Goal: Information Seeking & Learning: Learn about a topic

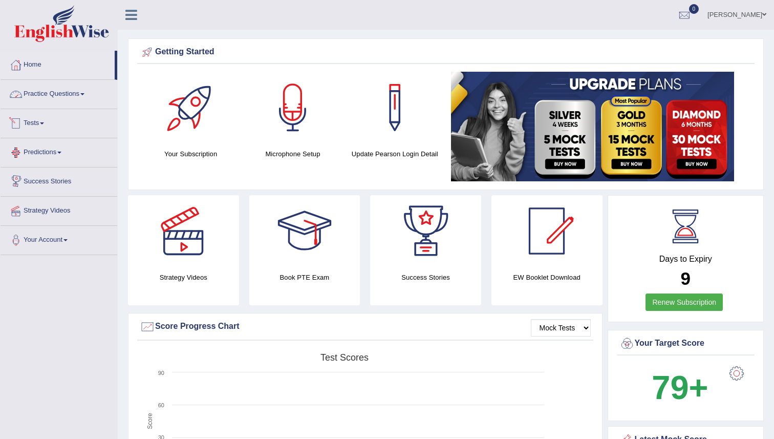
click at [52, 96] on link "Practice Questions" at bounding box center [59, 93] width 117 height 26
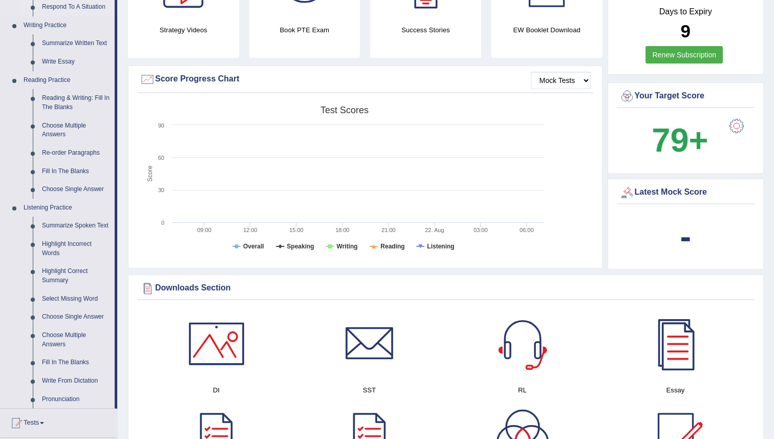
scroll to position [245, 0]
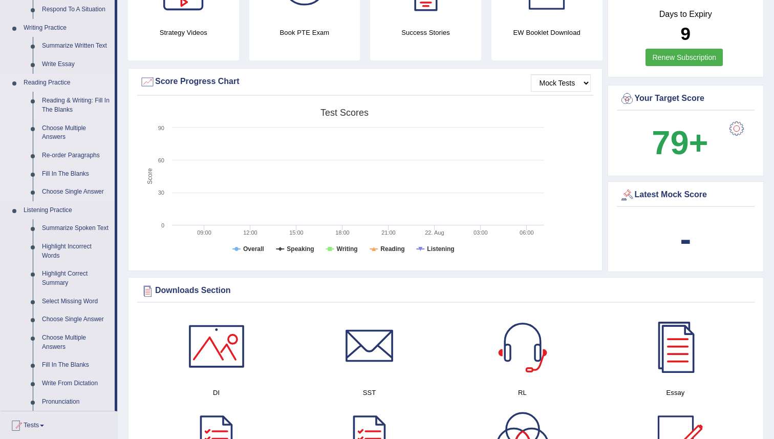
click at [56, 107] on link "Reading & Writing: Fill In The Blanks" at bounding box center [75, 105] width 77 height 27
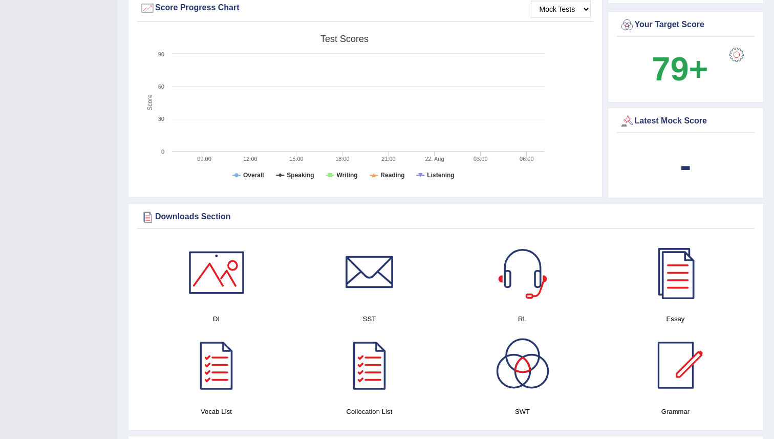
scroll to position [418, 0]
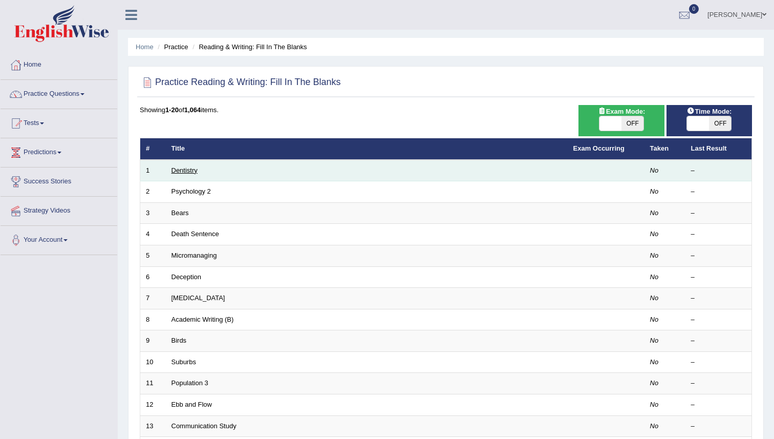
click at [179, 168] on link "Dentistry" at bounding box center [184, 170] width 26 height 8
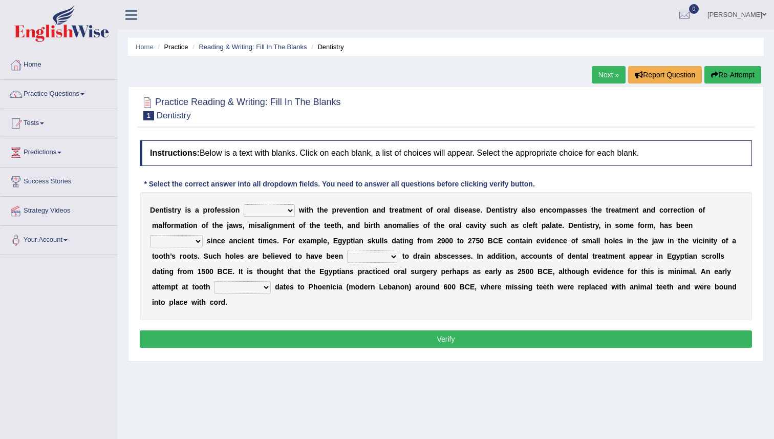
click at [267, 211] on select "agreed dealt concerned taken" at bounding box center [269, 210] width 51 height 12
select select "taken"
click at [244, 204] on select "agreed dealt concerned taken" at bounding box center [269, 210] width 51 height 12
click at [194, 242] on select "criticized replaced practiced abandoned" at bounding box center [176, 241] width 53 height 12
click at [190, 241] on select "criticized replaced practiced abandoned" at bounding box center [176, 241] width 53 height 12
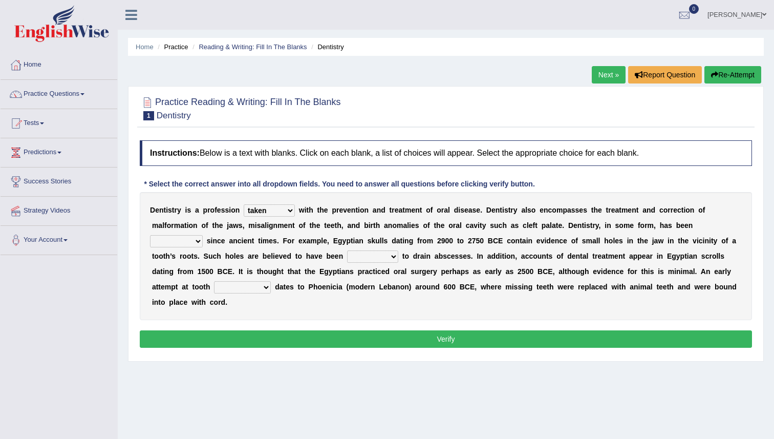
select select "practiced"
click at [150, 235] on select "criticized replaced practiced abandoned" at bounding box center [176, 241] width 53 height 12
click at [357, 254] on select "fluctuated laminated drilled sealed" at bounding box center [372, 256] width 51 height 12
click at [347, 250] on select "fluctuated laminated drilled sealed" at bounding box center [372, 256] width 51 height 12
click at [357, 254] on select "fluctuated laminated drilled sealed" at bounding box center [372, 256] width 51 height 12
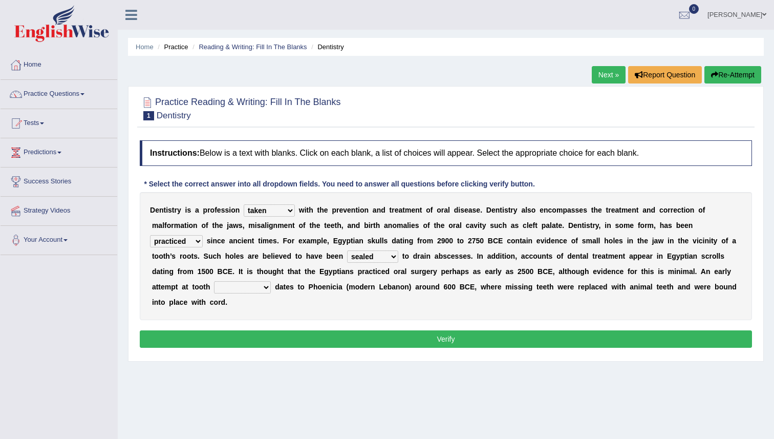
click at [347, 250] on select "fluctuated laminated drilled sealed" at bounding box center [372, 256] width 51 height 12
click at [380, 255] on select "fluctuated laminated drilled sealed" at bounding box center [372, 256] width 51 height 12
select select "drilled"
click at [347, 250] on select "fluctuated laminated drilled sealed" at bounding box center [372, 256] width 51 height 12
click at [238, 280] on div "D e n t i s t r y i s a p r o f e s s i o n agreed dealt concerned taken w i t …" at bounding box center [446, 256] width 612 height 128
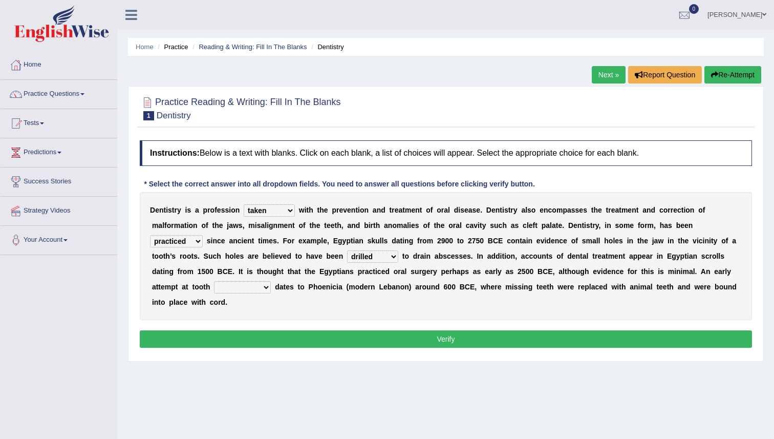
click at [237, 286] on select "reparation sacrament restitution replacement" at bounding box center [242, 287] width 57 height 12
click at [242, 291] on select "reparation sacrament restitution replacement" at bounding box center [242, 287] width 57 height 12
click at [236, 287] on select "reparation sacrament restitution replacement" at bounding box center [242, 287] width 57 height 12
click at [245, 289] on select "reparation sacrament restitution replacement" at bounding box center [242, 287] width 57 height 12
select select "replacement"
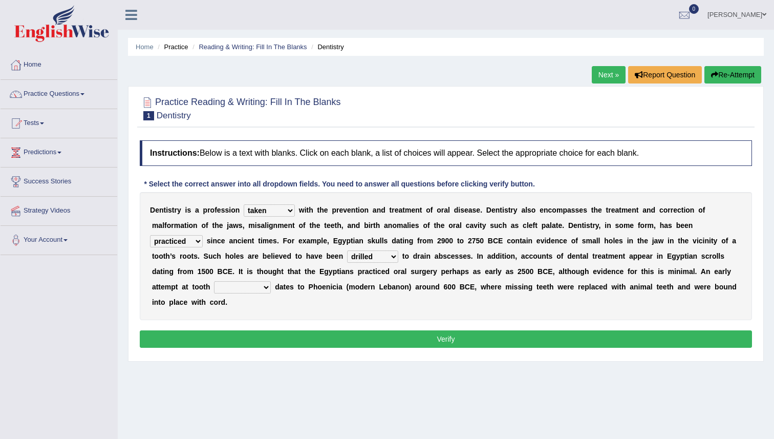
click at [215, 281] on select "reparation sacrament restitution replacement" at bounding box center [242, 287] width 57 height 12
click at [321, 339] on button "Verify" at bounding box center [446, 338] width 612 height 17
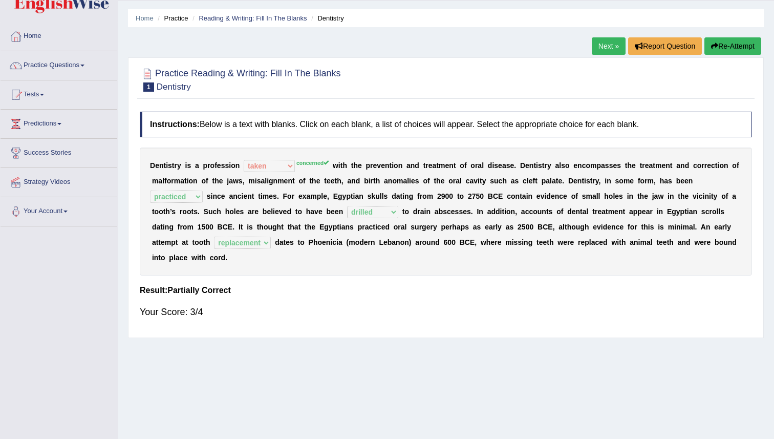
scroll to position [29, 0]
click at [595, 43] on link "Next »" at bounding box center [609, 45] width 34 height 17
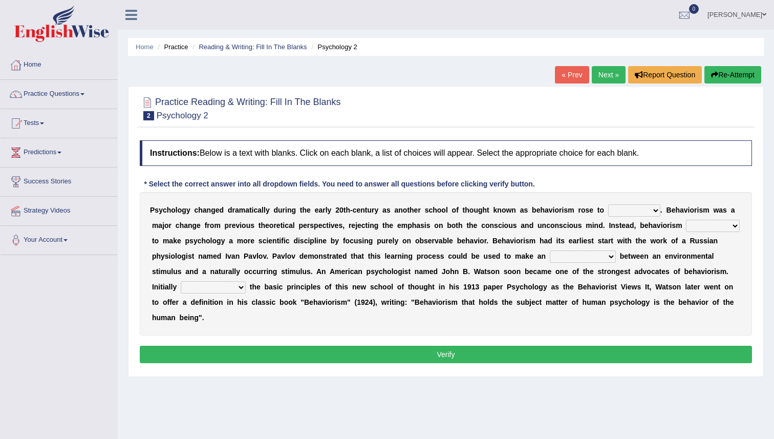
click at [619, 211] on select "dominance temptation challenge temper" at bounding box center [634, 210] width 52 height 12
click at [610, 210] on select "dominance temptation challenge temper" at bounding box center [634, 210] width 52 height 12
select select "dominance"
click at [608, 204] on select "dominance temptation challenge temper" at bounding box center [634, 210] width 52 height 12
click at [705, 227] on select "reproached reproved strove rewove" at bounding box center [713, 226] width 54 height 12
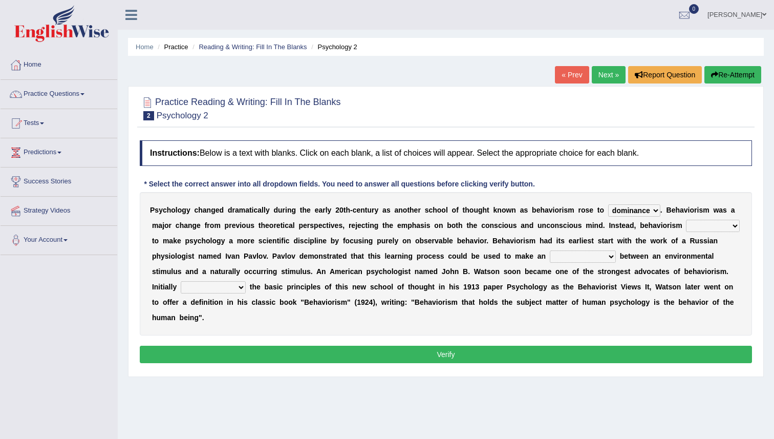
select select "reproached"
click at [686, 220] on select "reproached reproved strove rewove" at bounding box center [713, 226] width 54 height 12
click at [561, 258] on select "acclimatization association union combination" at bounding box center [583, 256] width 66 height 12
click at [550, 250] on select "acclimatization association union combination" at bounding box center [583, 256] width 66 height 12
click at [562, 258] on select "acclimatization association union combination" at bounding box center [583, 256] width 66 height 12
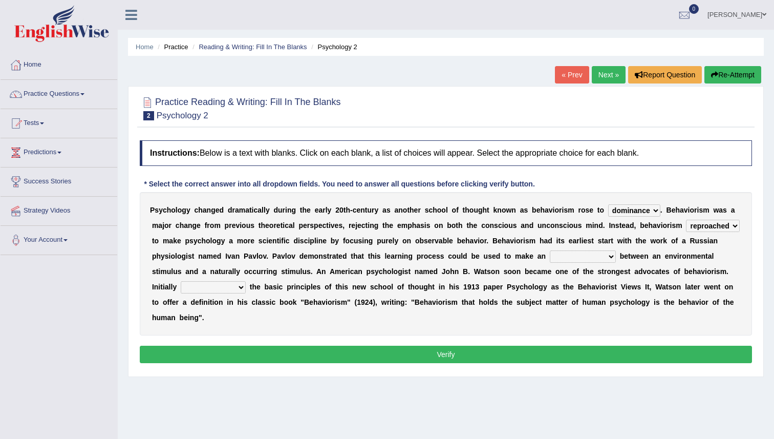
click at [550, 250] on select "acclimatization association union combination" at bounding box center [583, 256] width 66 height 12
click at [566, 259] on select "acclimatization association union combination" at bounding box center [583, 256] width 66 height 12
select select "combination"
click at [550, 250] on select "acclimatization association union combination" at bounding box center [583, 256] width 66 height 12
click at [556, 257] on select "acclimatization association union combination" at bounding box center [583, 256] width 66 height 12
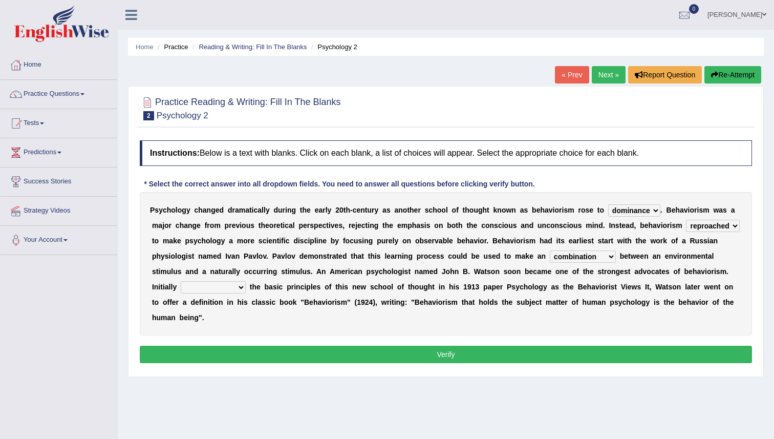
click at [216, 292] on select "questioning foreshortening unburdening outlining" at bounding box center [213, 287] width 65 height 12
select select "questioning"
click at [181, 281] on select "questioning foreshortening unburdening outlining" at bounding box center [213, 287] width 65 height 12
click at [275, 356] on button "Verify" at bounding box center [446, 353] width 612 height 17
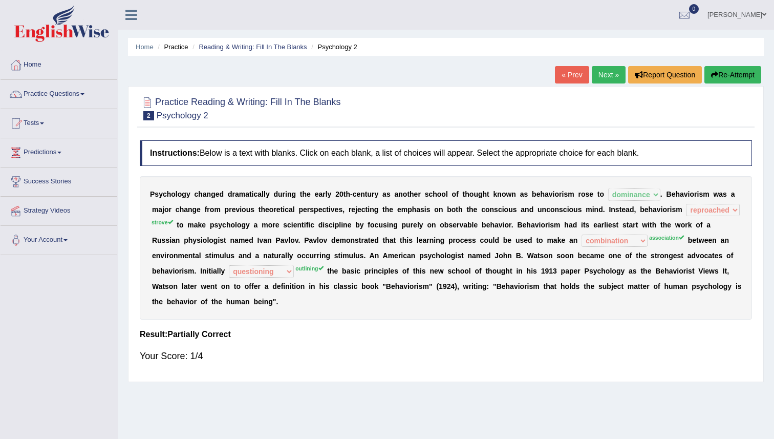
click at [599, 75] on link "Next »" at bounding box center [609, 74] width 34 height 17
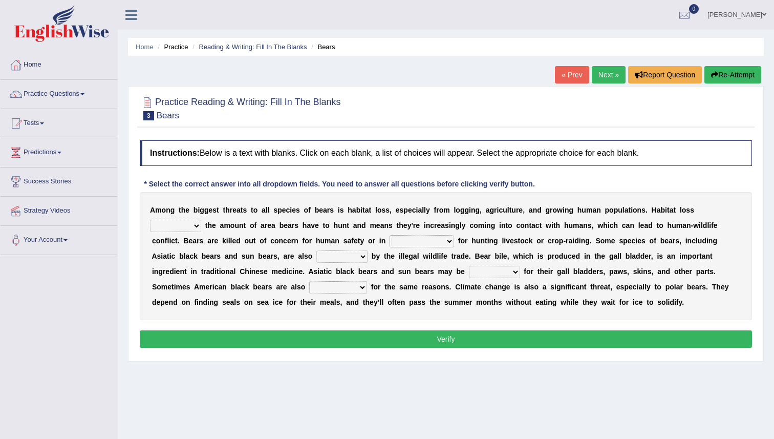
click at [186, 225] on select "increases reduces complies interacts" at bounding box center [175, 226] width 51 height 12
select select "reduces"
click at [150, 220] on select "increases reduces complies interacts" at bounding box center [175, 226] width 51 height 12
click at [412, 238] on select "coalition retaliation appreciation disinformation" at bounding box center [421, 241] width 64 height 12
click at [408, 245] on select "coalition retaliation appreciation disinformation" at bounding box center [421, 241] width 64 height 12
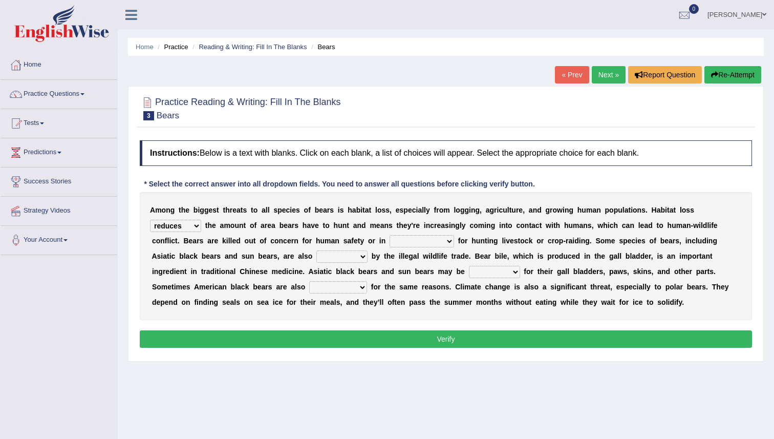
click at [389, 235] on select "coalition retaliation appreciation disinformation" at bounding box center [421, 241] width 64 height 12
click at [396, 245] on select "coalition retaliation appreciation disinformation" at bounding box center [421, 241] width 64 height 12
select select "retaliation"
click at [389, 235] on select "coalition retaliation appreciation disinformation" at bounding box center [421, 241] width 64 height 12
click at [328, 255] on select "protected prohibited fattened threatened" at bounding box center [341, 256] width 51 height 12
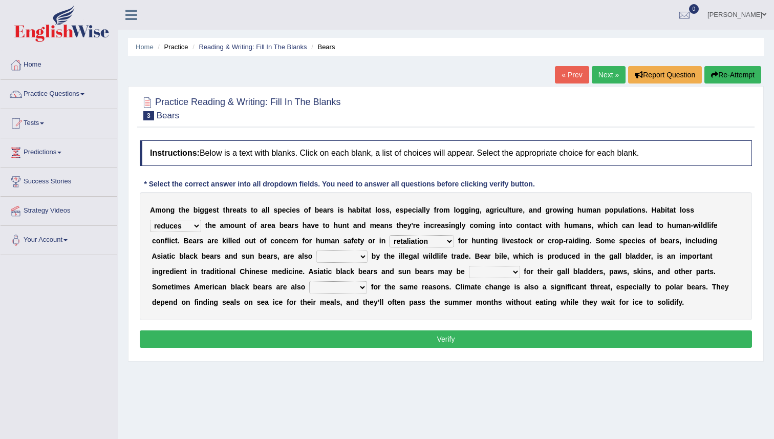
select select "threatened"
click at [316, 250] on select "protected prohibited fattened threatened" at bounding box center [341, 256] width 51 height 12
click at [490, 276] on select "poached squelched coached blenched" at bounding box center [494, 272] width 51 height 12
select select "poached"
click at [469, 266] on select "poached squelched coached blenched" at bounding box center [494, 272] width 51 height 12
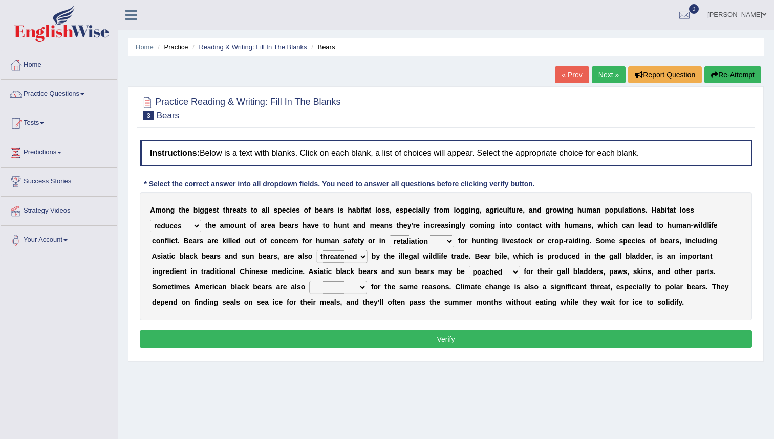
click at [481, 270] on select "poached squelched coached blenched" at bounding box center [494, 272] width 51 height 12
click at [331, 289] on select "begot foreseen encountered targeted" at bounding box center [338, 287] width 58 height 12
select select "targeted"
click at [310, 281] on select "begot foreseen encountered targeted" at bounding box center [338, 287] width 58 height 12
click at [384, 339] on button "Verify" at bounding box center [446, 338] width 612 height 17
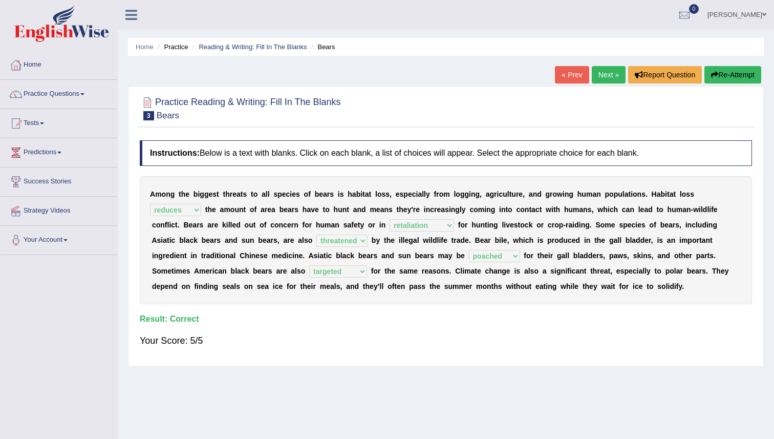
click at [596, 81] on link "Next »" at bounding box center [609, 74] width 34 height 17
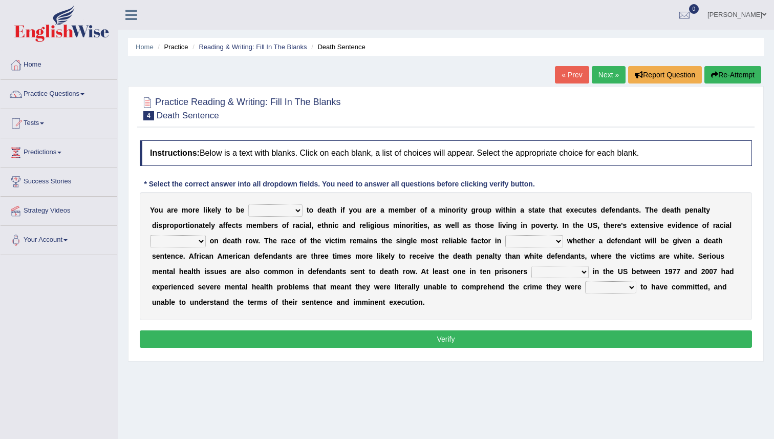
click at [383, 153] on h4 "Instructions: Below is a text with blanks. Click on each blank, a list of choic…" at bounding box center [446, 153] width 612 height 26
click at [284, 207] on select "penalized blamed complained sentenced" at bounding box center [275, 210] width 54 height 12
click at [248, 204] on select "penalized blamed complained sentenced" at bounding box center [275, 210] width 54 height 12
click at [286, 212] on select "penalized blamed complained sentenced" at bounding box center [275, 210] width 54 height 12
click at [248, 204] on select "penalized blamed complained sentenced" at bounding box center [275, 210] width 54 height 12
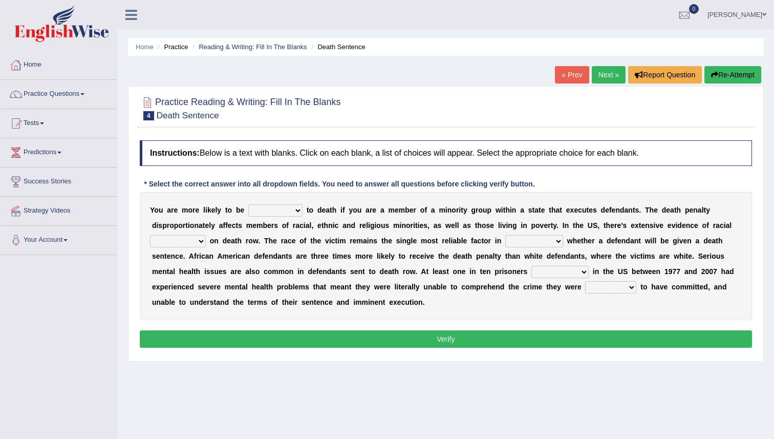
click at [279, 207] on select "penalized blamed complained sentenced" at bounding box center [275, 210] width 54 height 12
select select "penalized"
click at [248, 204] on select "penalized blamed complained sentenced" at bounding box center [275, 210] width 54 height 12
drag, startPoint x: 280, startPoint y: 220, endPoint x: 412, endPoint y: 225, distance: 132.6
click at [412, 225] on div "Y o u a r e m o r e l i k e l y t o b e penalized blamed complained sentenced t…" at bounding box center [446, 256] width 612 height 128
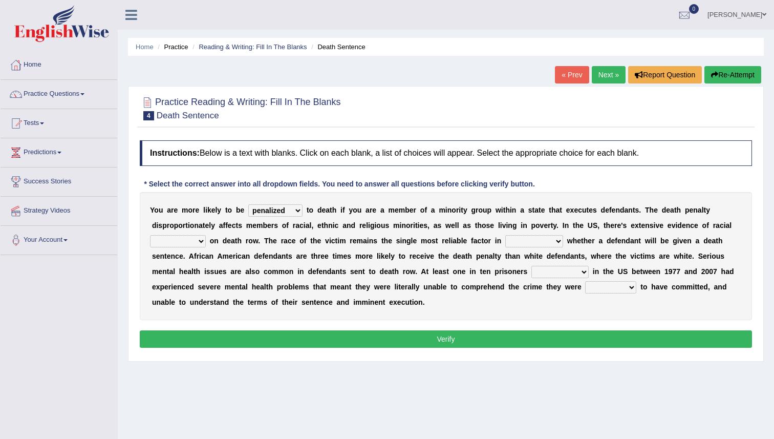
click at [184, 245] on select "bias equality appearance background" at bounding box center [178, 241] width 56 height 12
click at [150, 235] on select "bias equality appearance background" at bounding box center [178, 241] width 56 height 12
click at [181, 245] on select "bias equality appearance background" at bounding box center [178, 241] width 56 height 12
click at [189, 243] on select "bias equality appearance background" at bounding box center [178, 241] width 56 height 12
select select "bias"
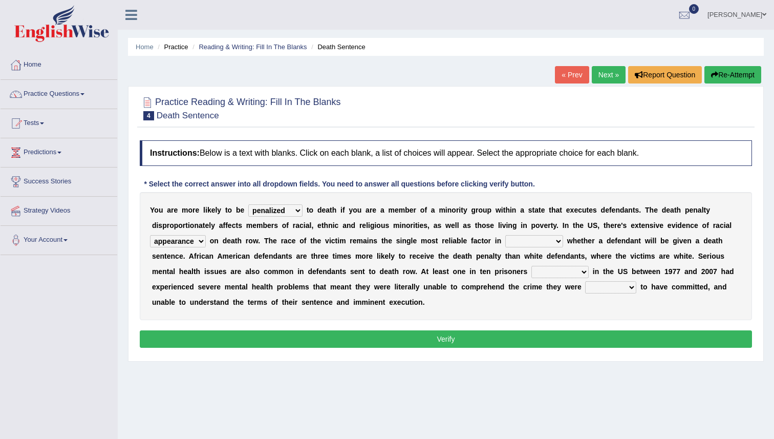
click at [150, 235] on select "bias equality appearance background" at bounding box center [178, 241] width 56 height 12
click at [531, 243] on select "determining adjoining undermining examining" at bounding box center [534, 241] width 58 height 12
click at [537, 239] on select "determining adjoining undermining examining" at bounding box center [534, 241] width 58 height 12
click at [515, 238] on select "determining adjoining undermining examining" at bounding box center [534, 241] width 58 height 12
click at [505, 235] on select "determining adjoining undermining examining" at bounding box center [534, 241] width 58 height 12
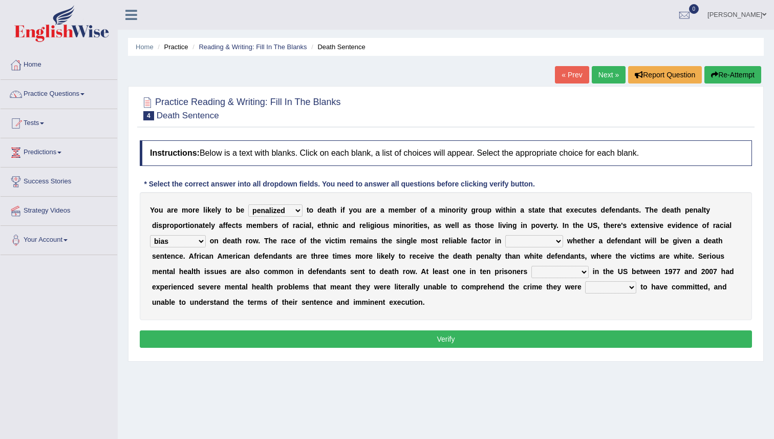
click at [516, 238] on select "determining adjoining undermining examining" at bounding box center [534, 241] width 58 height 12
click at [510, 241] on select "determining adjoining undermining examining" at bounding box center [534, 241] width 58 height 12
click at [505, 235] on select "determining adjoining undermining examining" at bounding box center [534, 241] width 58 height 12
click at [541, 241] on select "determining adjoining undermining examining" at bounding box center [534, 241] width 58 height 12
select select "undermining"
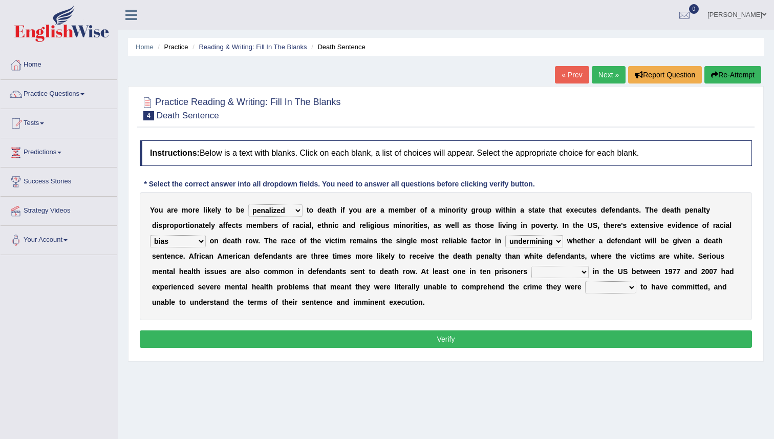
click at [505, 235] on select "determining adjoining undermining examining" at bounding box center [534, 241] width 58 height 12
click at [532, 243] on select "determining adjoining undermining examining" at bounding box center [534, 241] width 58 height 12
click at [505, 235] on select "determining adjoining undermining examining" at bounding box center [534, 241] width 58 height 12
click at [541, 270] on select "electrocuted persecuted executed captured" at bounding box center [559, 272] width 57 height 12
click at [531, 266] on select "electrocuted persecuted executed captured" at bounding box center [559, 272] width 57 height 12
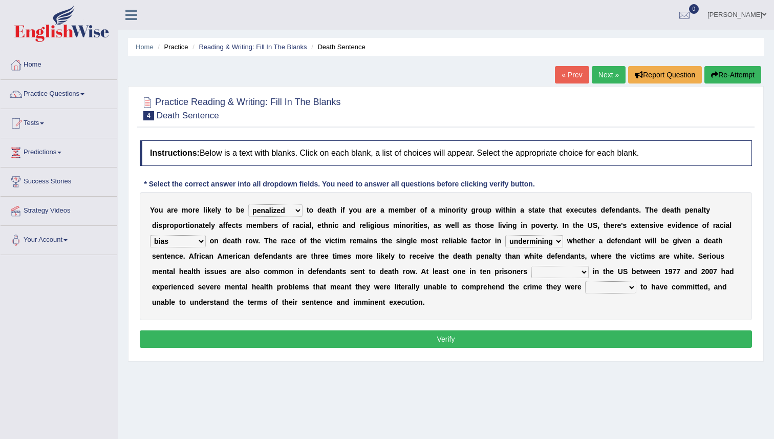
click at [541, 274] on select "electrocuted persecuted executed captured" at bounding box center [559, 272] width 57 height 12
click at [531, 266] on select "electrocuted persecuted executed captured" at bounding box center [559, 272] width 57 height 12
click at [562, 272] on select "electrocuted persecuted executed captured" at bounding box center [559, 272] width 57 height 12
select select "captured"
click at [531, 266] on select "electrocuted persecuted executed captured" at bounding box center [559, 272] width 57 height 12
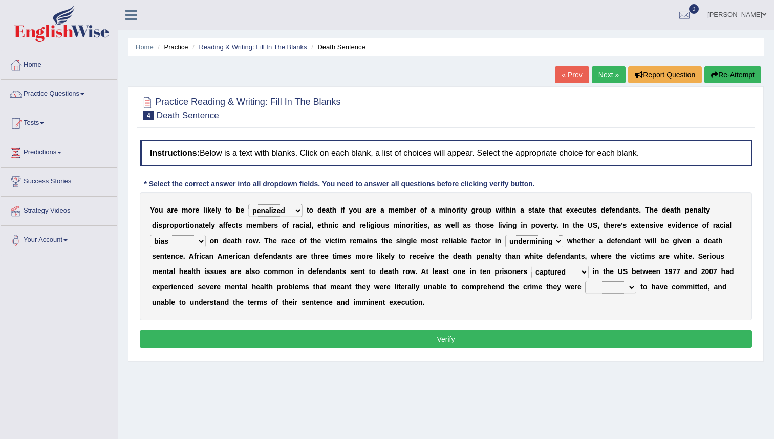
click at [558, 274] on select "electrocuted persecuted executed captured" at bounding box center [559, 272] width 57 height 12
click at [613, 290] on select "alleged acclaimed persuaded claimed" at bounding box center [610, 287] width 51 height 12
click at [586, 281] on select "alleged acclaimed persuaded claimed" at bounding box center [610, 287] width 51 height 12
click at [613, 288] on select "alleged acclaimed persuaded claimed" at bounding box center [610, 287] width 51 height 12
select select "claimed"
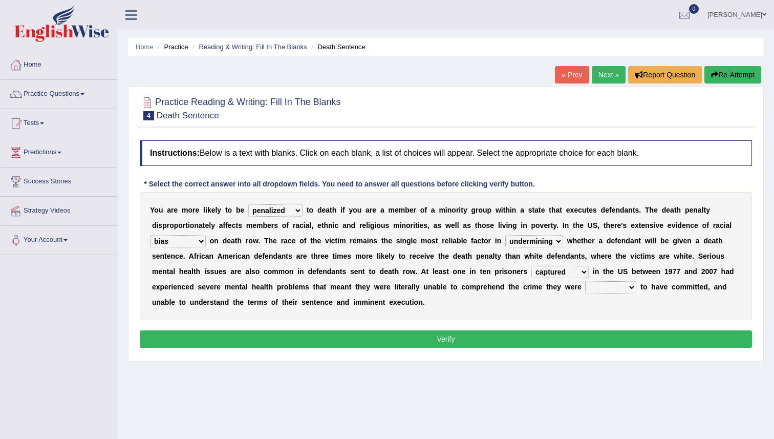
click at [586, 281] on select "alleged acclaimed persuaded claimed" at bounding box center [610, 287] width 51 height 12
click at [536, 337] on button "Verify" at bounding box center [446, 338] width 612 height 17
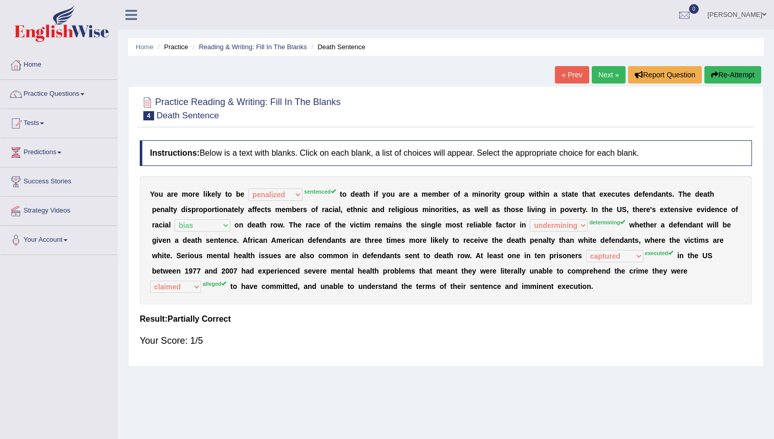
click at [605, 76] on link "Next »" at bounding box center [609, 74] width 34 height 17
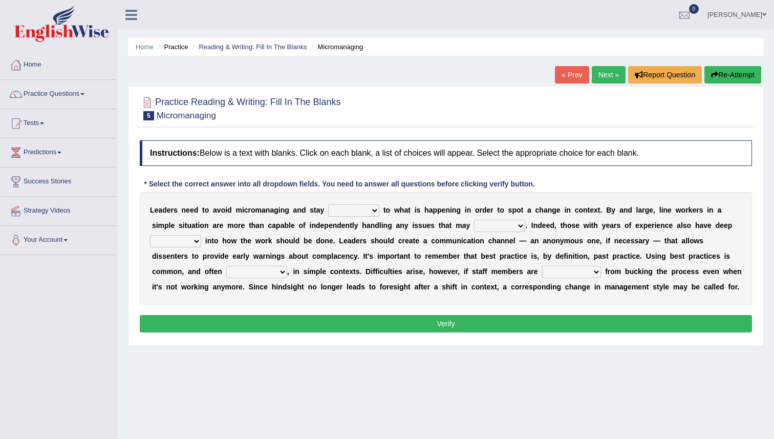
click at [348, 208] on select "complied connected precise concise" at bounding box center [353, 210] width 51 height 12
select select "precise"
click at [328, 204] on select "complied connected precise concise" at bounding box center [353, 210] width 51 height 12
click at [488, 227] on select "apprise rise encounter arise" at bounding box center [499, 226] width 51 height 12
select select "rise"
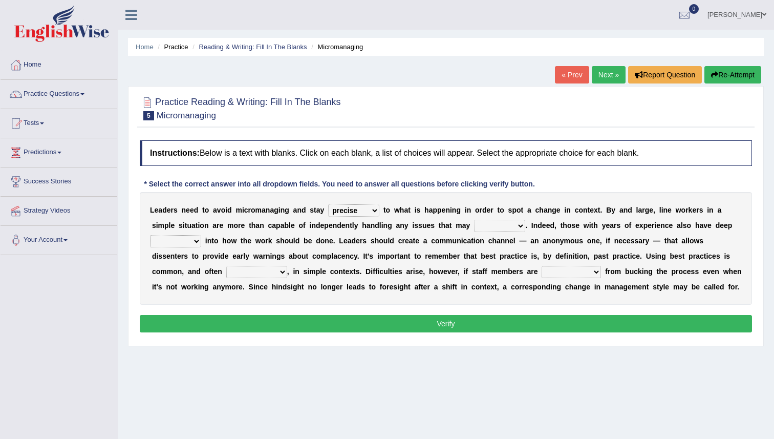
click at [474, 220] on select "apprise rise encounter arise" at bounding box center [499, 226] width 51 height 12
click at [175, 244] on select "incursion insight indignity indication" at bounding box center [175, 241] width 51 height 12
click at [150, 235] on select "incursion insight indignity indication" at bounding box center [175, 241] width 51 height 12
click at [175, 244] on select "incursion insight indignity indication" at bounding box center [175, 241] width 51 height 12
select select "indication"
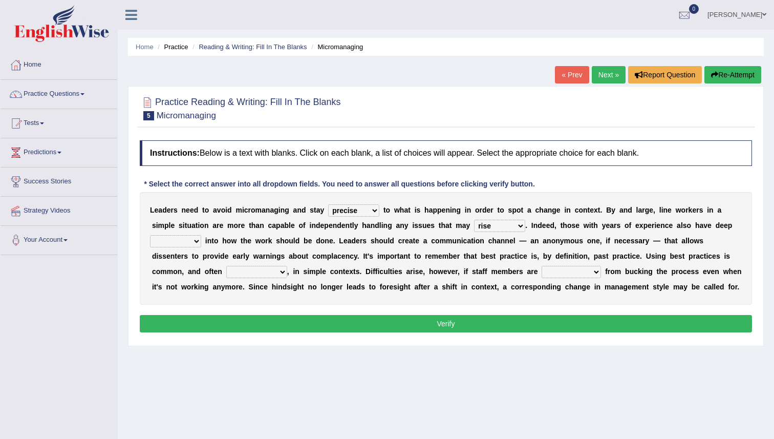
click at [150, 235] on select "incursion insight indignity indication" at bounding box center [175, 241] width 51 height 12
click at [256, 270] on select "inappropriate apprehensive appropriate forbidden" at bounding box center [256, 272] width 61 height 12
click at [226, 266] on select "inappropriate apprehensive appropriate forbidden" at bounding box center [256, 272] width 61 height 12
click at [258, 271] on select "inappropriate apprehensive appropriate forbidden" at bounding box center [256, 272] width 61 height 12
select select "appropriate"
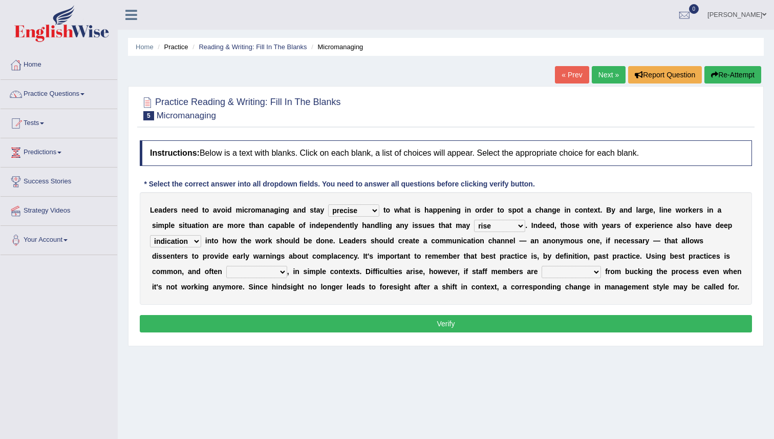
click at [226, 266] on select "inappropriate apprehensive appropriate forbidden" at bounding box center [256, 272] width 61 height 12
click at [577, 274] on select "disarranged disinclined discouraged disintegrated" at bounding box center [570, 272] width 59 height 12
click at [541, 266] on select "disarranged disinclined discouraged disintegrated" at bounding box center [570, 272] width 59 height 12
click at [562, 271] on select "disarranged disinclined discouraged disintegrated" at bounding box center [570, 272] width 59 height 12
click at [541, 266] on select "disarranged disinclined discouraged disintegrated" at bounding box center [570, 272] width 59 height 12
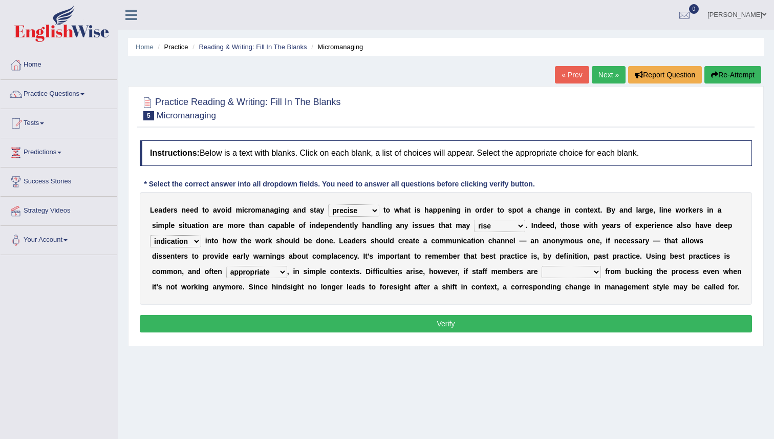
click at [562, 271] on select "disarranged disinclined discouraged disintegrated" at bounding box center [570, 272] width 59 height 12
click at [541, 266] on select "disarranged disinclined discouraged disintegrated" at bounding box center [570, 272] width 59 height 12
click at [562, 271] on select "disarranged disinclined discouraged disintegrated" at bounding box center [570, 272] width 59 height 12
click at [541, 266] on select "disarranged disinclined discouraged disintegrated" at bounding box center [570, 272] width 59 height 12
click at [559, 272] on select "disarranged disinclined discouraged disintegrated" at bounding box center [570, 272] width 59 height 12
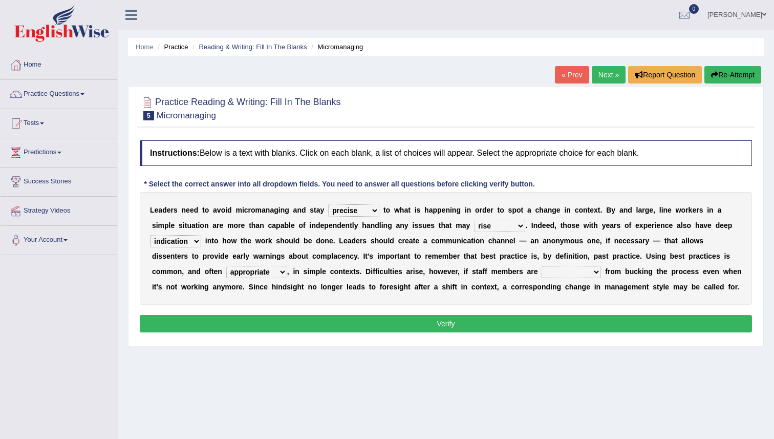
select select "disinclined"
click at [541, 266] on select "disarranged disinclined discouraged disintegrated" at bounding box center [570, 272] width 59 height 12
click at [408, 322] on button "Verify" at bounding box center [446, 323] width 612 height 17
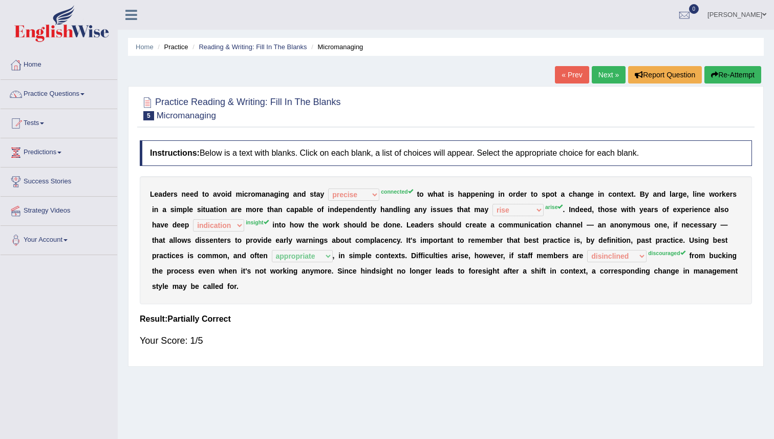
click at [592, 72] on link "Next »" at bounding box center [609, 74] width 34 height 17
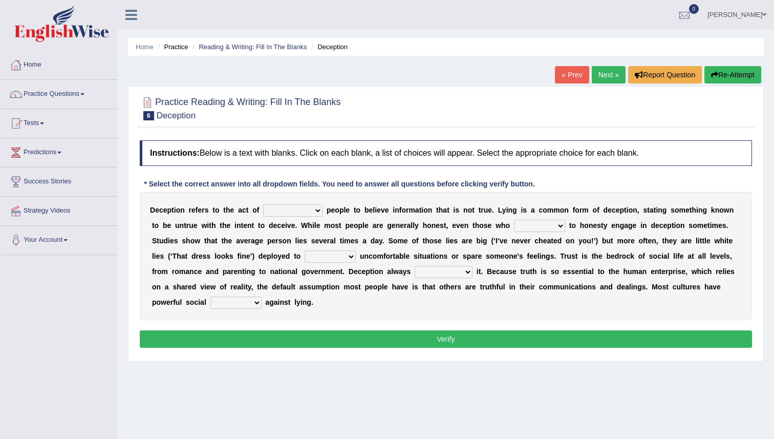
click at [295, 214] on select "discouraging forbidding detecting encouraging" at bounding box center [292, 210] width 59 height 12
select select "discouraging"
click at [264, 204] on select "discouraging forbidding detecting encouraging" at bounding box center [292, 210] width 59 height 12
click at [522, 222] on select "describe prescribe inscribe subscribe" at bounding box center [539, 226] width 51 height 12
click at [293, 208] on select "discouraging forbidding detecting encouraging" at bounding box center [292, 210] width 59 height 12
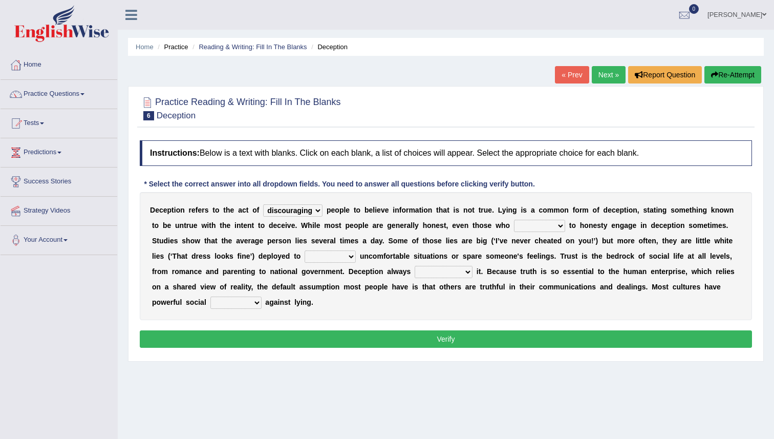
click at [264, 204] on select "discouraging forbidding detecting encouraging" at bounding box center [292, 210] width 59 height 12
click at [535, 229] on select "describe prescribe inscribe subscribe" at bounding box center [539, 226] width 51 height 12
click at [514, 220] on select "describe prescribe inscribe subscribe" at bounding box center [539, 226] width 51 height 12
click at [535, 229] on select "describe prescribe inscribe subscribe" at bounding box center [539, 226] width 51 height 12
click at [514, 220] on select "describe prescribe inscribe subscribe" at bounding box center [539, 226] width 51 height 12
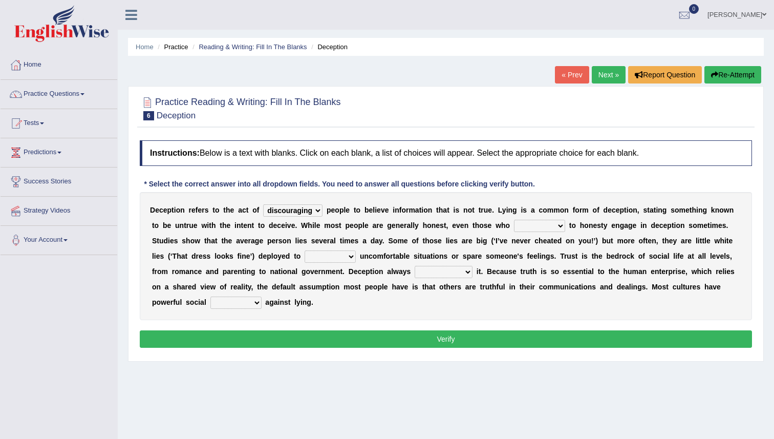
click at [535, 229] on select "describe prescribe inscribe subscribe" at bounding box center [539, 226] width 51 height 12
select select "prescribe"
click at [514, 220] on select "describe prescribe inscribe subscribe" at bounding box center [539, 226] width 51 height 12
click at [317, 256] on select "contest illuminate disguise avoid" at bounding box center [329, 256] width 51 height 12
click at [304, 250] on select "contest illuminate disguise avoid" at bounding box center [329, 256] width 51 height 12
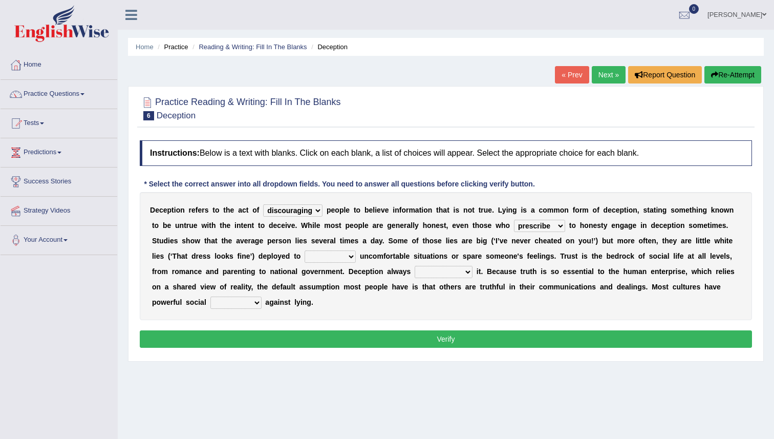
click at [317, 256] on select "contest illuminate disguise avoid" at bounding box center [329, 256] width 51 height 12
select select "avoid"
click at [304, 250] on select "contest illuminate disguise avoid" at bounding box center [329, 256] width 51 height 12
click at [440, 272] on select "undermines underscores undertakes underwrites" at bounding box center [443, 272] width 58 height 12
click at [414, 266] on select "undermines underscores undertakes underwrites" at bounding box center [443, 272] width 58 height 12
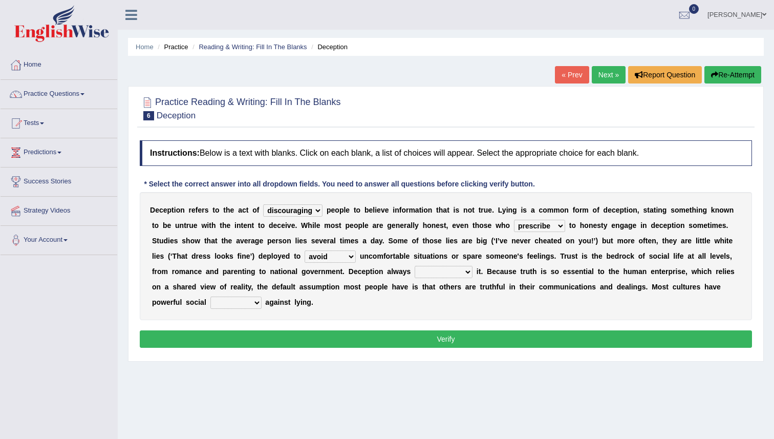
click at [440, 272] on select "undermines underscores undertakes underwrites" at bounding box center [443, 272] width 58 height 12
click at [414, 266] on select "undermines underscores undertakes underwrites" at bounding box center [443, 272] width 58 height 12
click at [426, 273] on select "undermines underscores undertakes underwrites" at bounding box center [443, 272] width 58 height 12
select select "undermines"
click at [414, 266] on select "undermines underscores undertakes underwrites" at bounding box center [443, 272] width 58 height 12
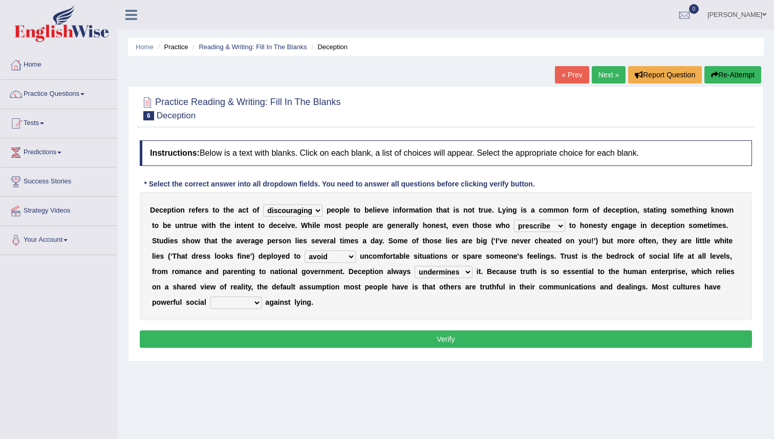
click at [224, 301] on select "ejections sanctions fractions inductions" at bounding box center [235, 302] width 51 height 12
click at [210, 296] on select "ejections sanctions fractions inductions" at bounding box center [235, 302] width 51 height 12
click at [224, 301] on select "ejections sanctions fractions inductions" at bounding box center [235, 302] width 51 height 12
select select "sanctions"
click at [210, 296] on select "ejections sanctions fractions inductions" at bounding box center [235, 302] width 51 height 12
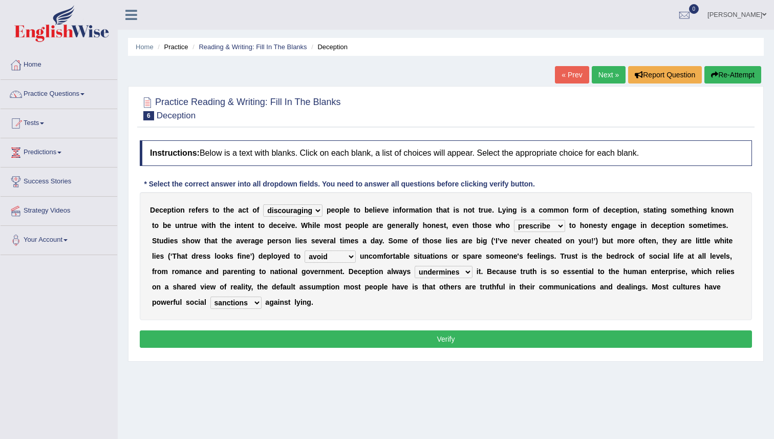
click at [281, 333] on button "Verify" at bounding box center [446, 338] width 612 height 17
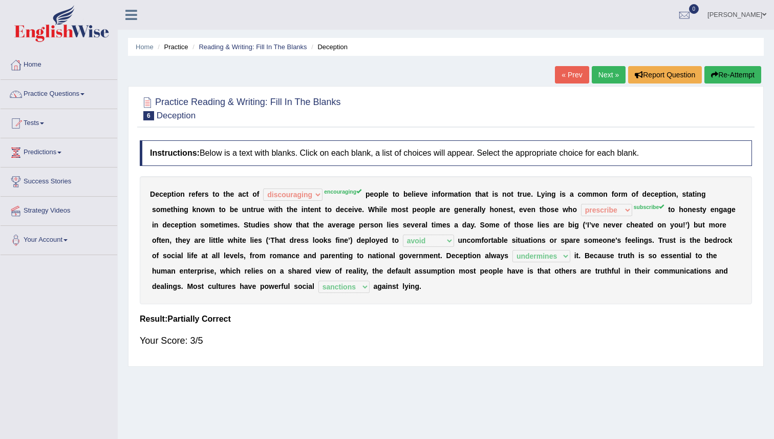
click at [600, 79] on link "Next »" at bounding box center [609, 74] width 34 height 17
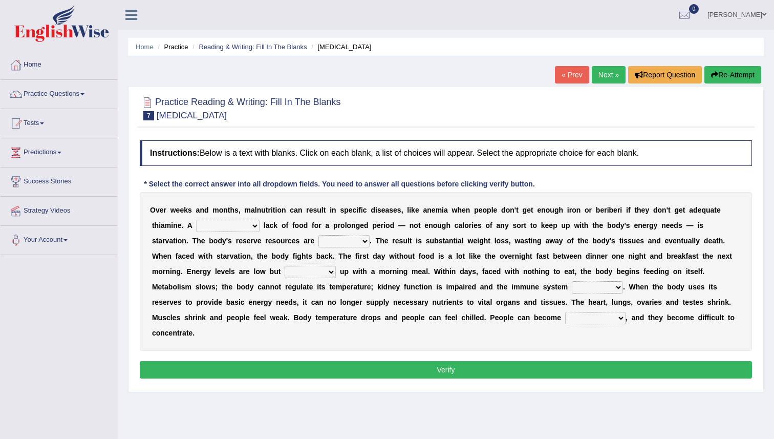
click at [241, 230] on select "severe distinguishing proper distinctive" at bounding box center [227, 226] width 63 height 12
click at [196, 220] on select "severe distinguishing proper distinctive" at bounding box center [227, 226] width 63 height 12
click at [233, 226] on select "severe distinguishing proper distinctive" at bounding box center [227, 226] width 63 height 12
select select "severe"
click at [196, 220] on select "severe distinguishing proper distinctive" at bounding box center [227, 226] width 63 height 12
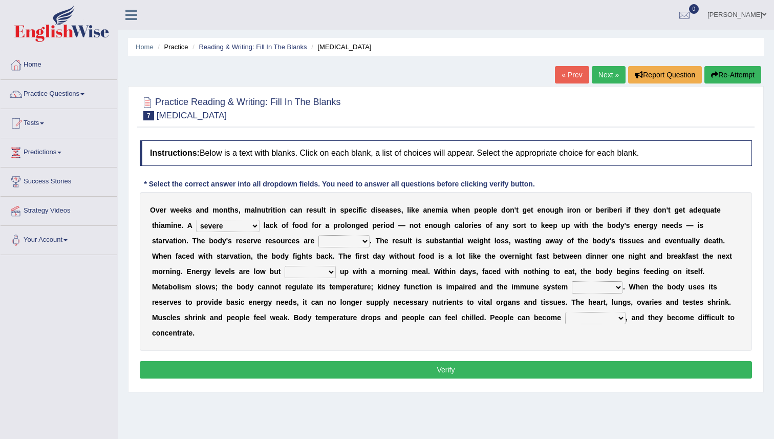
click at [318, 241] on select "obsoleted depleted pelleted deleted" at bounding box center [343, 241] width 51 height 12
select select "obsoleted"
click at [318, 235] on select "obsoleted depleted pelleted deleted" at bounding box center [343, 241] width 51 height 12
click at [285, 273] on select "feed come chill pick" at bounding box center [310, 272] width 51 height 12
click at [285, 266] on select "feed come chill pick" at bounding box center [310, 272] width 51 height 12
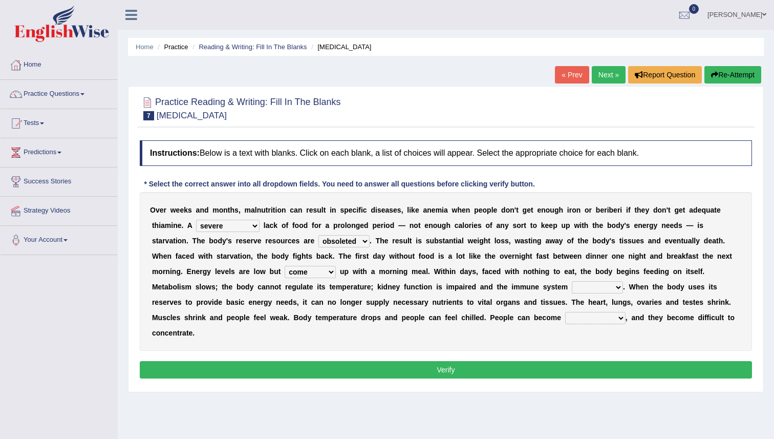
click at [285, 272] on select "feed come chill pick" at bounding box center [310, 272] width 51 height 12
select select "feed"
click at [285, 266] on select "feed come chill pick" at bounding box center [310, 272] width 51 height 12
click at [285, 275] on select "feed come chill pick" at bounding box center [310, 272] width 51 height 12
click at [572, 286] on select "deepens deafens weakens surpasses" at bounding box center [597, 287] width 51 height 12
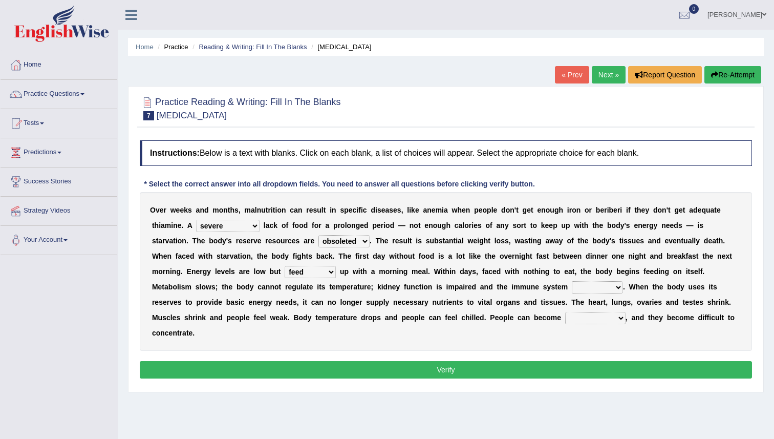
click at [572, 281] on select "deepens deafens weakens surpasses" at bounding box center [597, 287] width 51 height 12
click at [572, 286] on select "deepens deafens weakens surpasses" at bounding box center [597, 287] width 51 height 12
click at [572, 281] on select "deepens deafens weakens surpasses" at bounding box center [597, 287] width 51 height 12
click at [572, 286] on select "deepens deafens weakens surpasses" at bounding box center [597, 287] width 51 height 12
click at [572, 281] on select "deepens deafens weakens surpasses" at bounding box center [597, 287] width 51 height 12
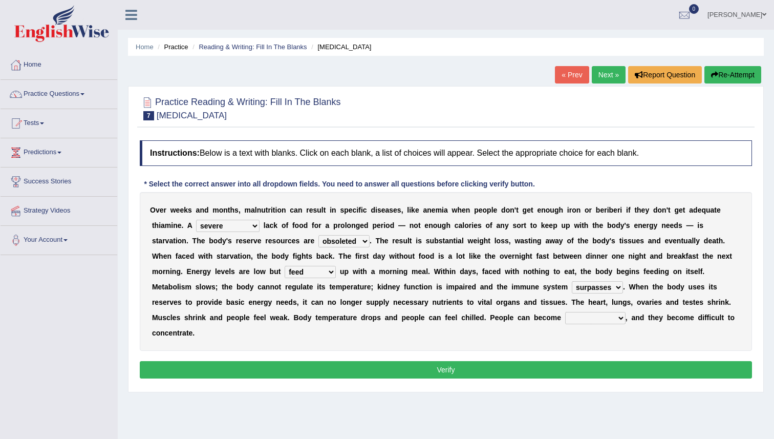
click at [572, 289] on select "deepens deafens weakens surpasses" at bounding box center [597, 287] width 51 height 12
select select "weakens"
click at [572, 281] on select "deepens deafens weakens surpasses" at bounding box center [597, 287] width 51 height 12
click at [572, 287] on select "deepens deafens weakens surpasses" at bounding box center [597, 287] width 51 height 12
click at [572, 281] on select "deepens deafens weakens surpasses" at bounding box center [597, 287] width 51 height 12
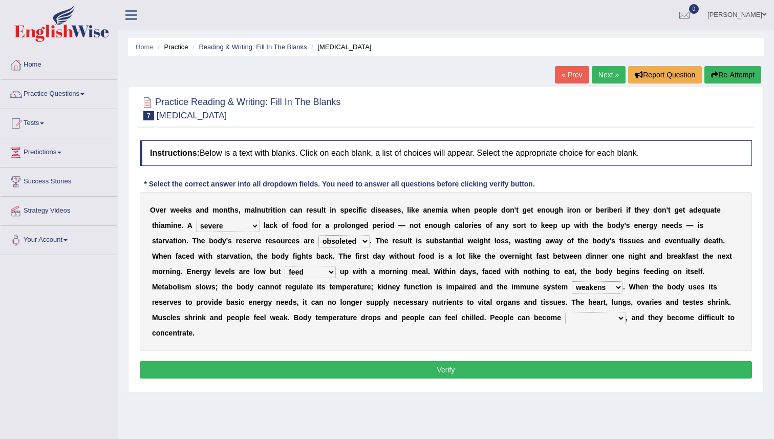
click at [565, 315] on select "irritable commutable indisputable transportable" at bounding box center [595, 318] width 60 height 12
click at [565, 312] on select "irritable commutable indisputable transportable" at bounding box center [595, 318] width 60 height 12
click at [565, 318] on select "irritable commutable indisputable transportable" at bounding box center [595, 318] width 60 height 12
select select "irritable"
click at [565, 312] on select "irritable commutable indisputable transportable" at bounding box center [595, 318] width 60 height 12
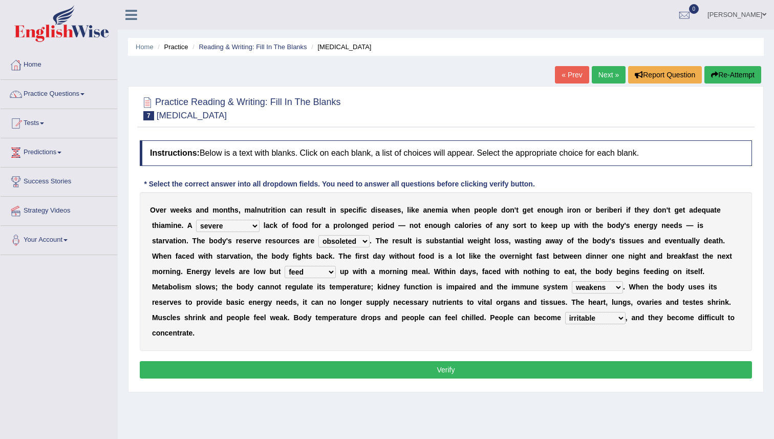
click at [498, 361] on button "Verify" at bounding box center [446, 369] width 612 height 17
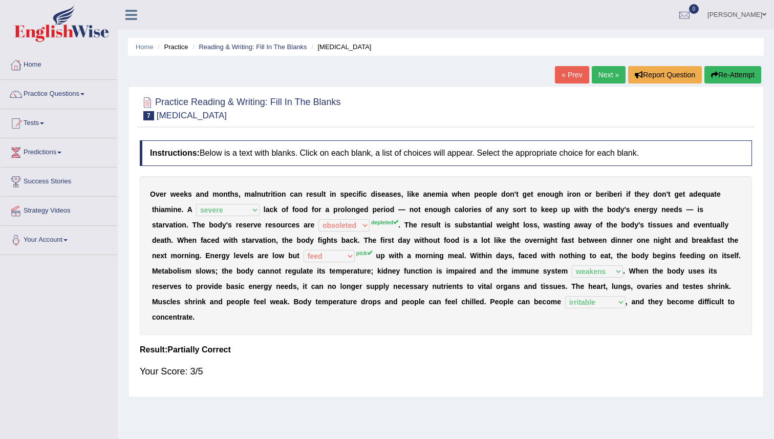
click at [605, 71] on link "Next »" at bounding box center [609, 74] width 34 height 17
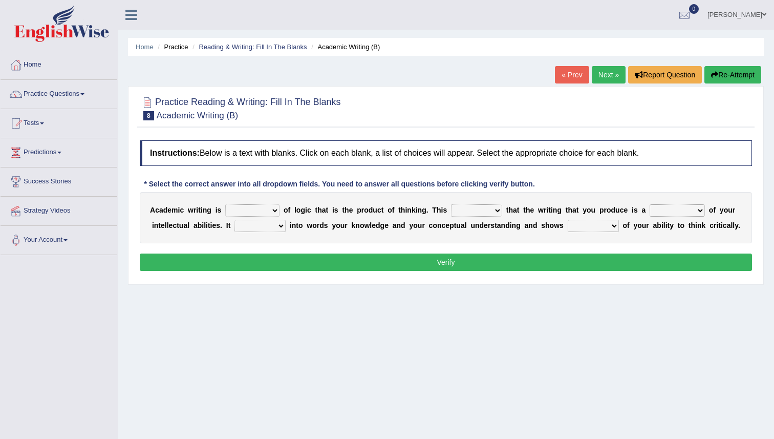
click at [253, 208] on select "expectation entitlement expression exchange" at bounding box center [252, 210] width 54 height 12
click at [225, 204] on select "expectation entitlement expression exchange" at bounding box center [252, 210] width 54 height 12
click at [253, 208] on select "expectation entitlement expression exchange" at bounding box center [252, 210] width 54 height 12
select select "entitlement"
click at [225, 204] on select "expectation entitlement expression exchange" at bounding box center [252, 210] width 54 height 12
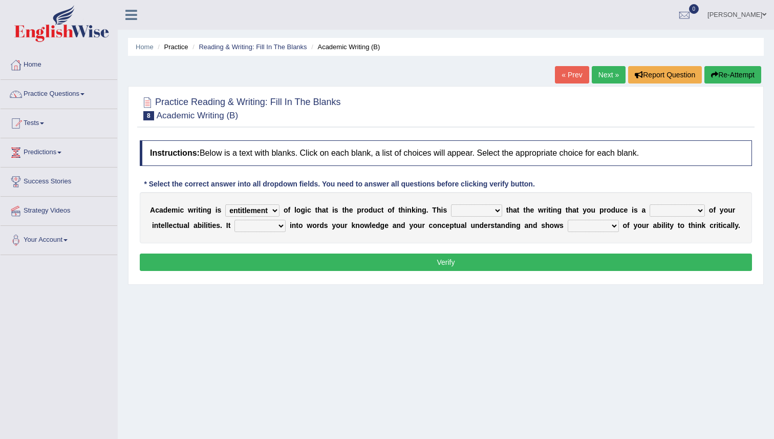
click at [471, 210] on select "means questions stipulates answers" at bounding box center [476, 210] width 51 height 12
click at [451, 204] on select "means questions stipulates answers" at bounding box center [476, 210] width 51 height 12
click at [471, 210] on select "means questions stipulates answers" at bounding box center [476, 210] width 51 height 12
click at [477, 208] on select "means questions stipulates answers" at bounding box center [476, 210] width 51 height 12
select select "means"
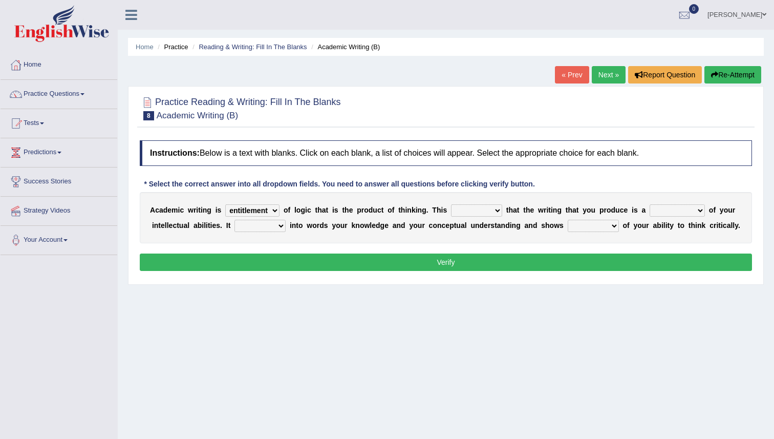
click at [451, 204] on select "means questions stipulates answers" at bounding box center [476, 210] width 51 height 12
click at [680, 211] on select "redundancy mission credit reflection" at bounding box center [676, 210] width 55 height 12
click at [649, 204] on select "redundancy mission credit reflection" at bounding box center [676, 210] width 55 height 12
click at [680, 211] on select "redundancy mission credit reflection" at bounding box center [676, 210] width 55 height 12
click at [649, 204] on select "redundancy mission credit reflection" at bounding box center [676, 210] width 55 height 12
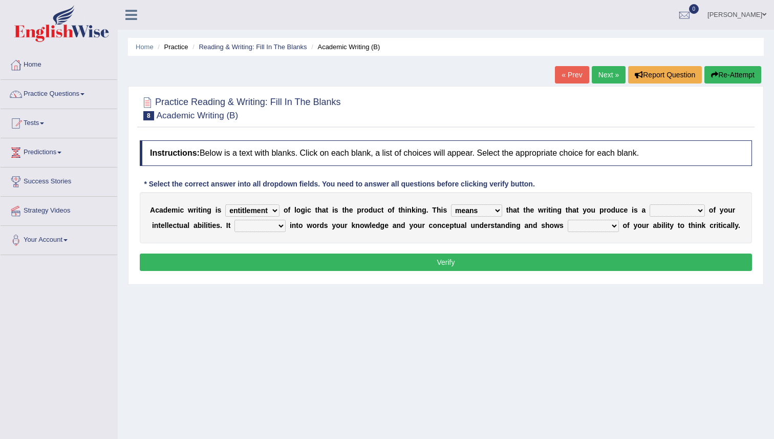
click at [680, 211] on select "redundancy mission credit reflection" at bounding box center [676, 210] width 55 height 12
select select "reflection"
click at [649, 204] on select "redundancy mission credit reflection" at bounding box center [676, 210] width 55 height 12
click at [669, 209] on select "redundancy mission credit reflection" at bounding box center [676, 210] width 55 height 12
click at [264, 223] on select "enriches shows allows puts" at bounding box center [259, 226] width 51 height 12
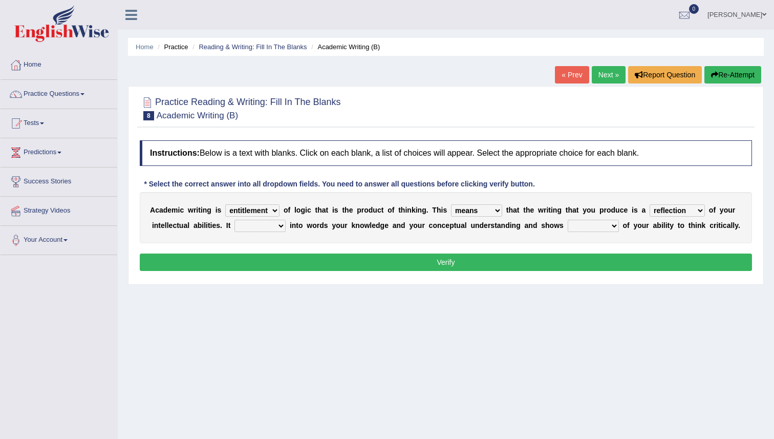
click at [234, 220] on select "enriches shows allows puts" at bounding box center [259, 226] width 51 height 12
click at [264, 223] on select "enriches shows allows puts" at bounding box center [259, 226] width 51 height 12
click at [234, 220] on select "enriches shows allows puts" at bounding box center [259, 226] width 51 height 12
click at [264, 223] on select "enriches shows allows puts" at bounding box center [259, 226] width 51 height 12
select select "shows"
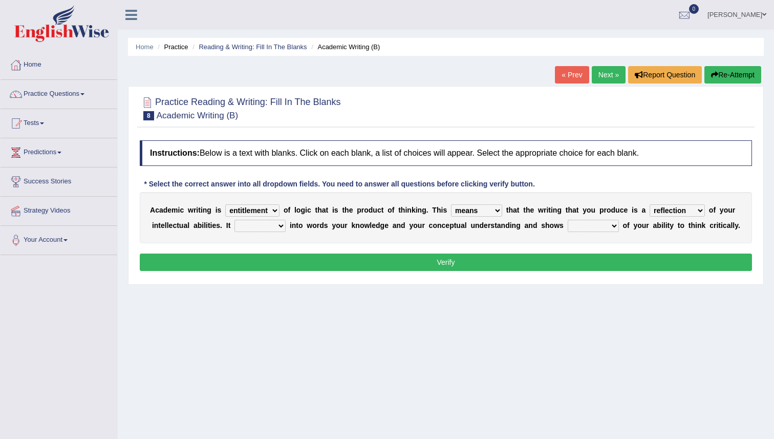
click at [234, 220] on select "enriches shows allows puts" at bounding box center [259, 226] width 51 height 12
click at [571, 224] on select "hassle excuse capacity evidence" at bounding box center [593, 226] width 51 height 12
click at [568, 220] on select "hassle excuse capacity evidence" at bounding box center [593, 226] width 51 height 12
click at [571, 224] on select "hassle excuse capacity evidence" at bounding box center [593, 226] width 51 height 12
click at [568, 220] on select "hassle excuse capacity evidence" at bounding box center [593, 226] width 51 height 12
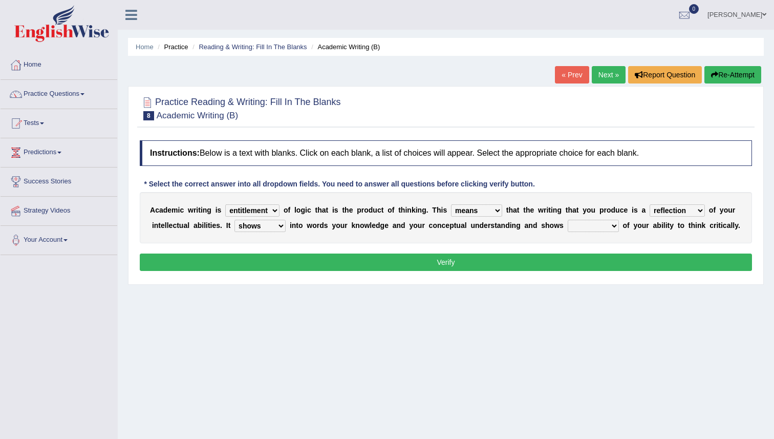
click at [571, 226] on select "hassle excuse capacity evidence" at bounding box center [593, 226] width 51 height 12
select select "capacity"
click at [568, 220] on select "hassle excuse capacity evidence" at bounding box center [593, 226] width 51 height 12
click at [563, 261] on button "Verify" at bounding box center [446, 261] width 612 height 17
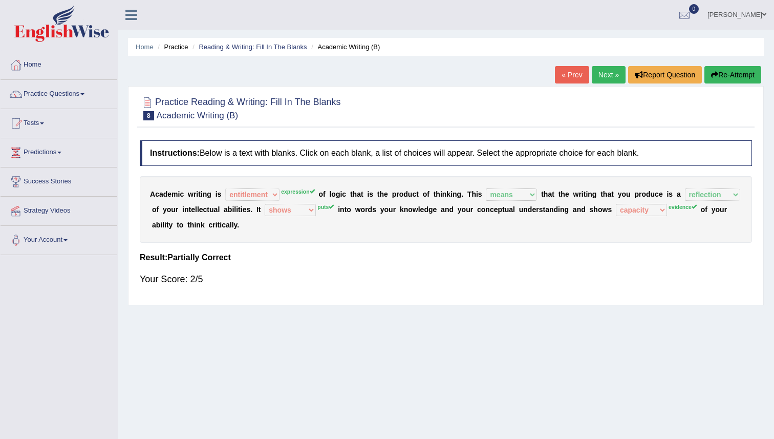
click at [607, 68] on link "Next »" at bounding box center [609, 74] width 34 height 17
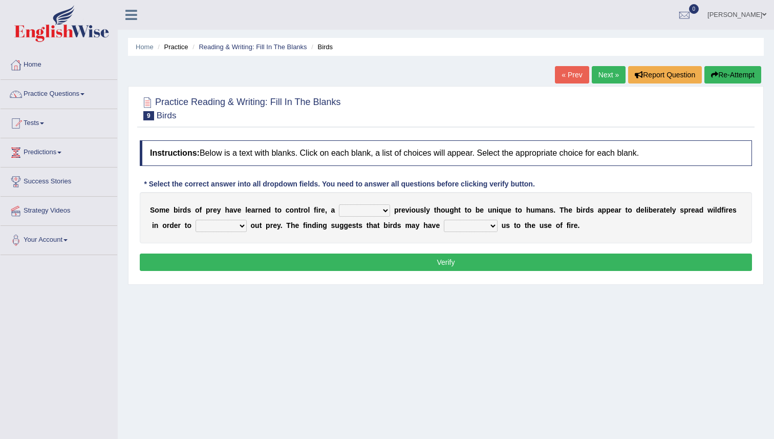
click at [368, 211] on select "question profile tale skill" at bounding box center [364, 210] width 51 height 12
select select "skill"
click at [339, 204] on select "question profile tale skill" at bounding box center [364, 210] width 51 height 12
click at [373, 211] on select "question profile tale skill" at bounding box center [364, 210] width 51 height 12
click at [207, 224] on select "prevent limit span flush" at bounding box center [220, 226] width 51 height 12
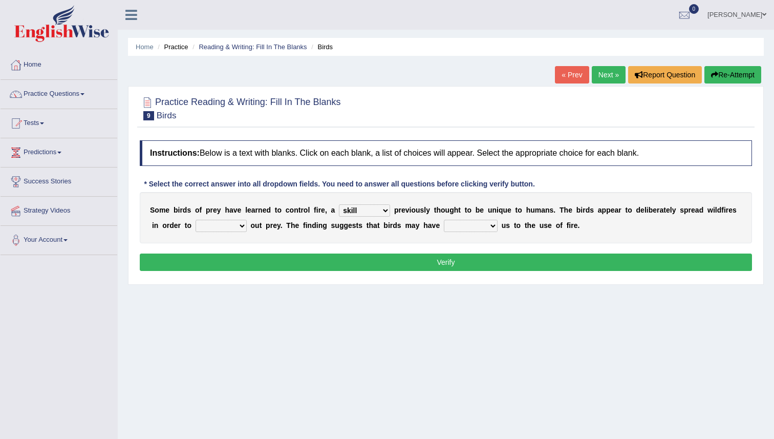
select select "prevent"
click at [195, 220] on select "prevent limit span flush" at bounding box center [220, 226] width 51 height 12
click at [466, 226] on select "prophesied beaten transmitted forced" at bounding box center [471, 226] width 54 height 12
click at [444, 220] on select "prophesied beaten transmitted forced" at bounding box center [471, 226] width 54 height 12
click at [466, 226] on select "prophesied beaten transmitted forced" at bounding box center [471, 226] width 54 height 12
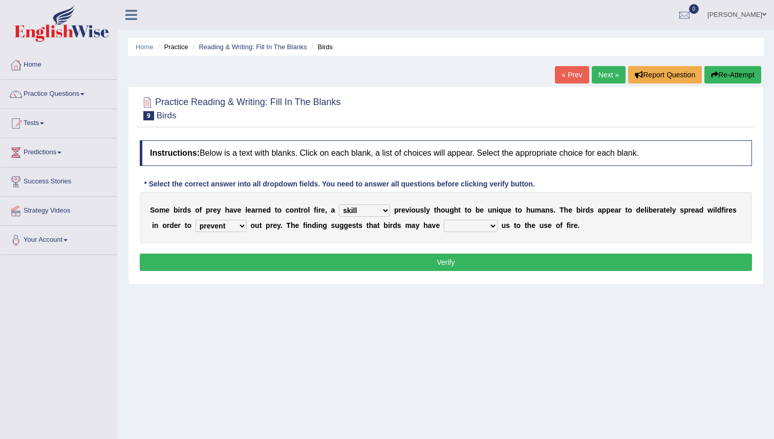
click at [460, 222] on select "prophesied beaten transmitted forced" at bounding box center [471, 226] width 54 height 12
click at [478, 225] on select "prophesied beaten transmitted forced" at bounding box center [471, 226] width 54 height 12
select select "forced"
click at [444, 220] on select "prophesied beaten transmitted forced" at bounding box center [471, 226] width 54 height 12
click at [444, 260] on button "Verify" at bounding box center [446, 261] width 612 height 17
